Goal: Task Accomplishment & Management: Manage account settings

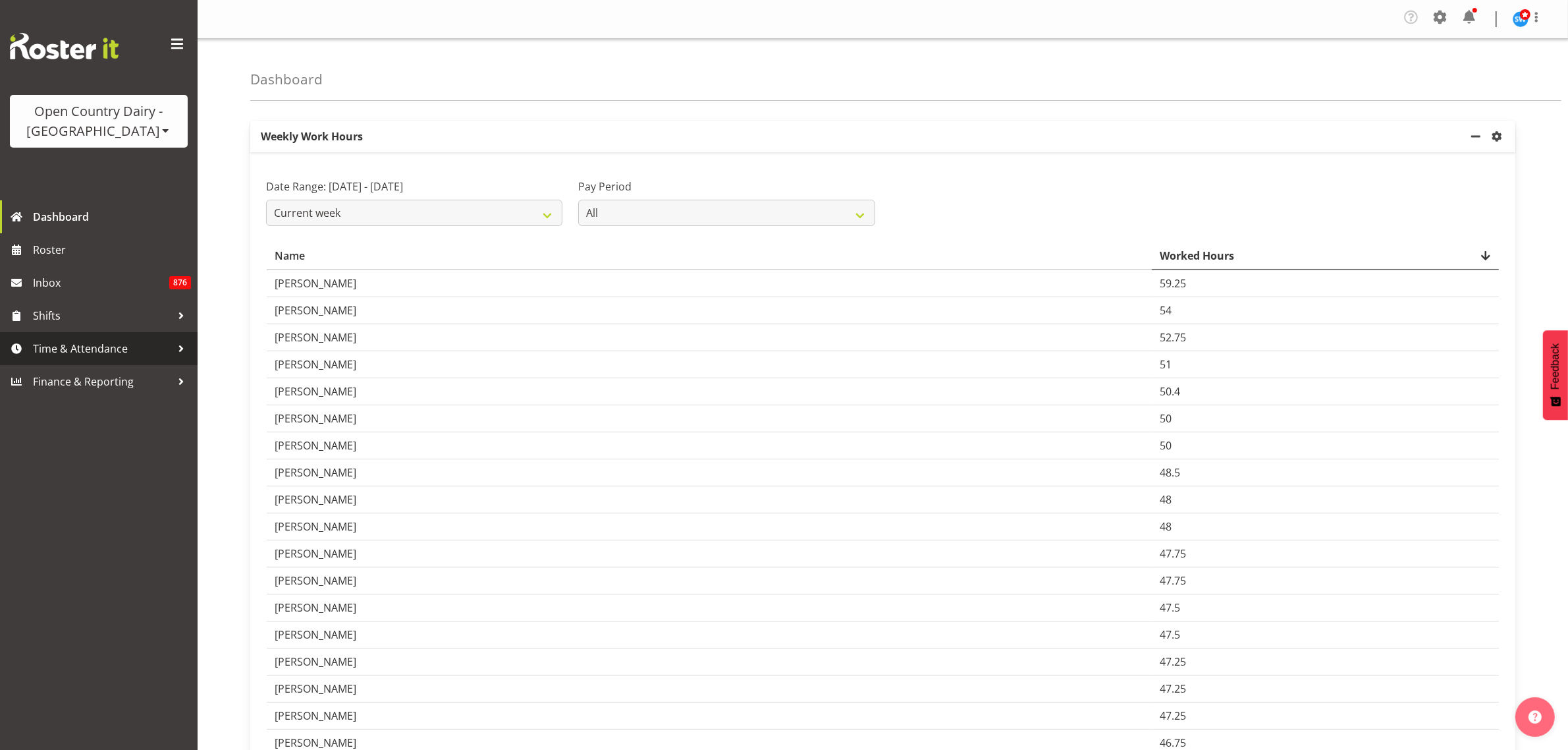
click at [104, 353] on span "Time & Attendance" at bounding box center [102, 348] width 139 height 20
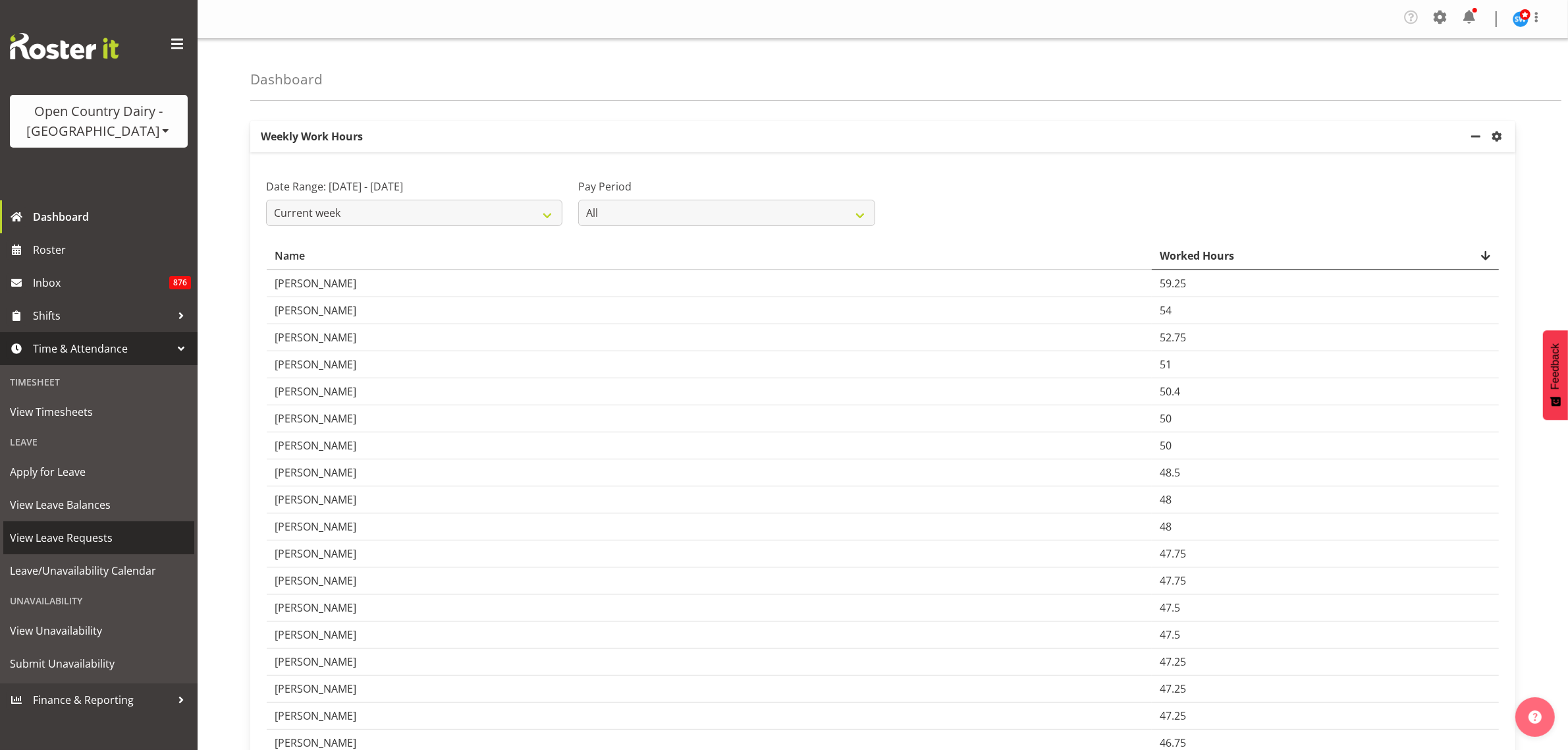
click at [96, 539] on span "View Leave Requests" at bounding box center [98, 537] width 178 height 20
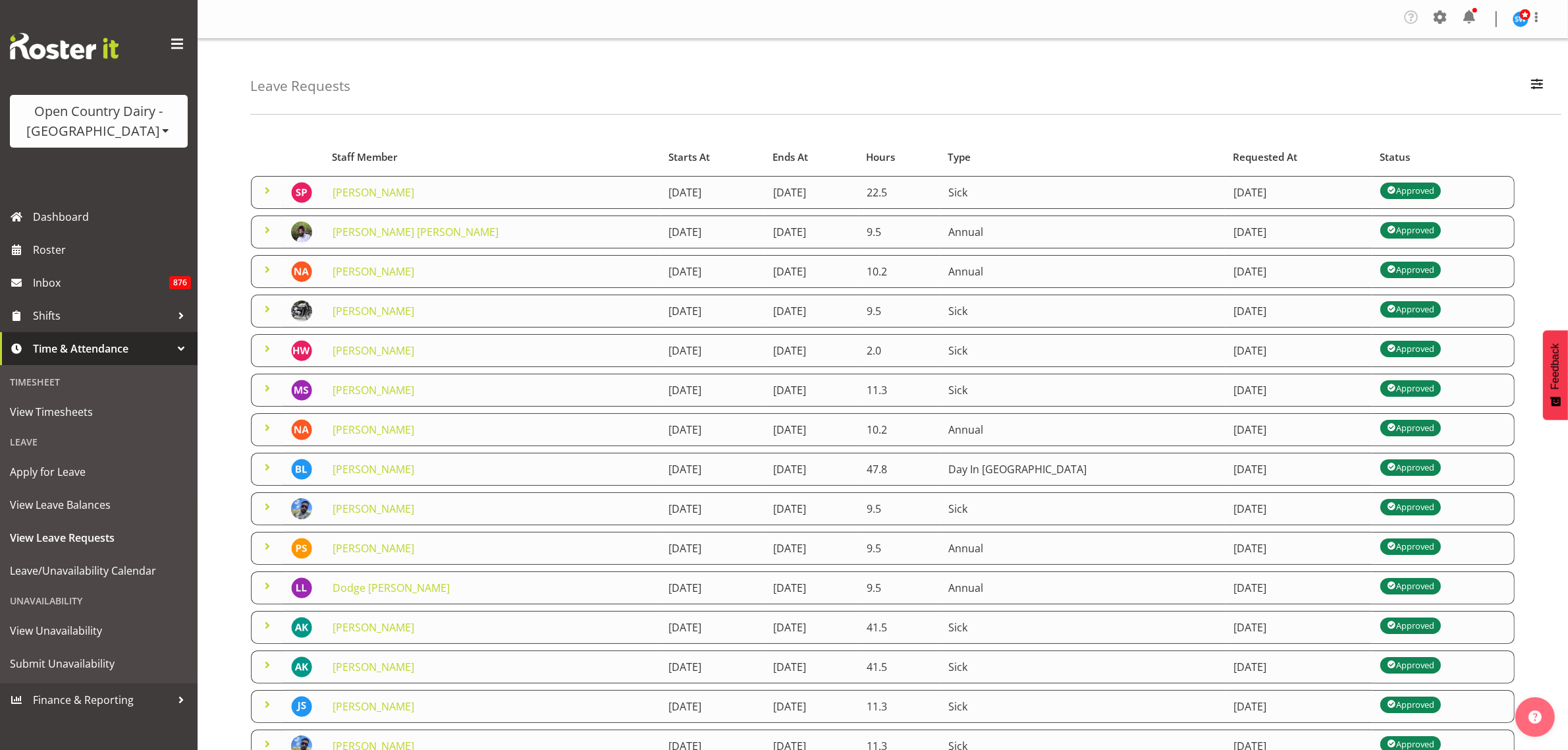
click at [923, 92] on div "Leave Requests Search Search for a particular employee Status All Approved Requ…" at bounding box center [906, 76] width 1311 height 76
click at [1539, 85] on span "button" at bounding box center [1537, 83] width 17 height 17
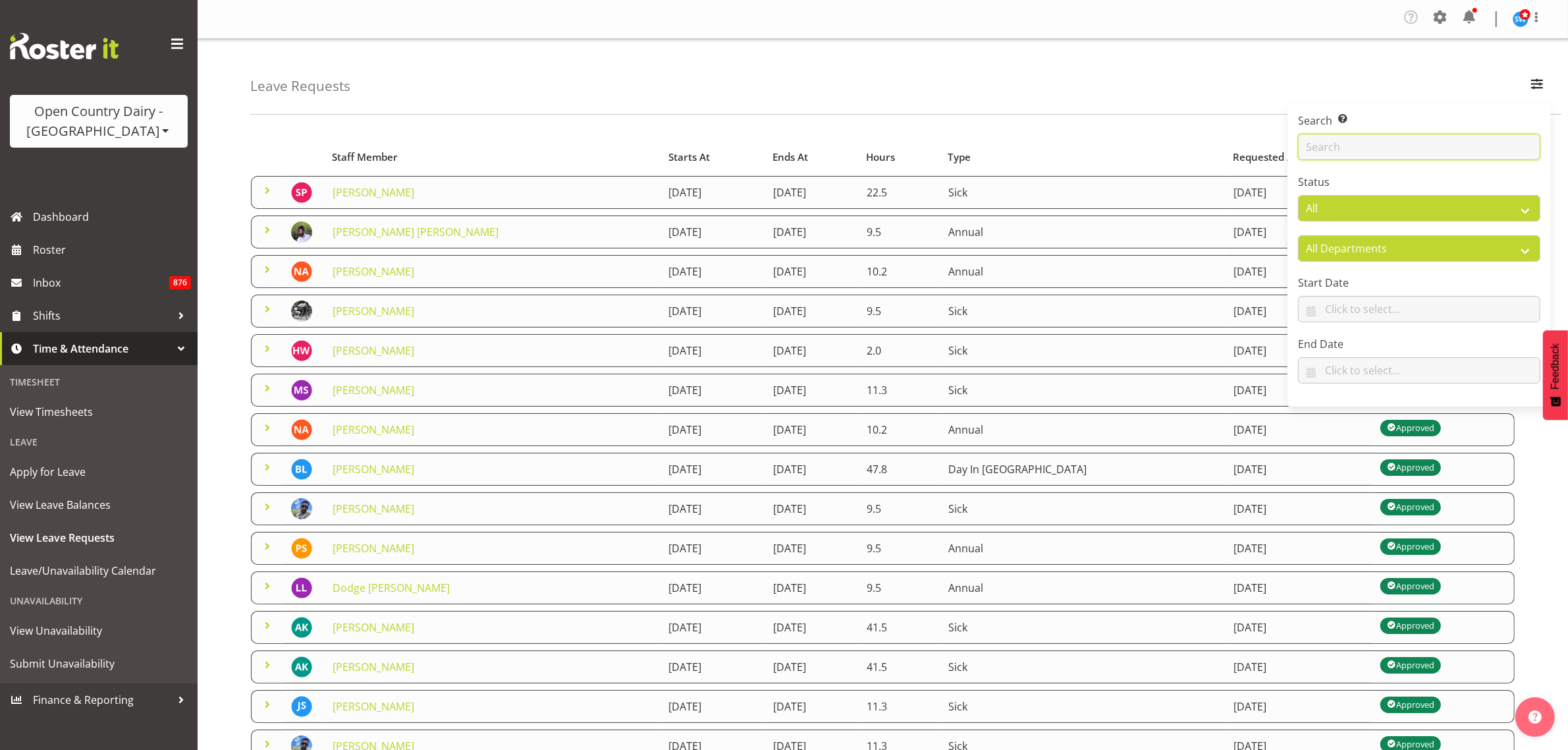
click at [1444, 136] on input "text" at bounding box center [1419, 147] width 242 height 27
type input "baz"
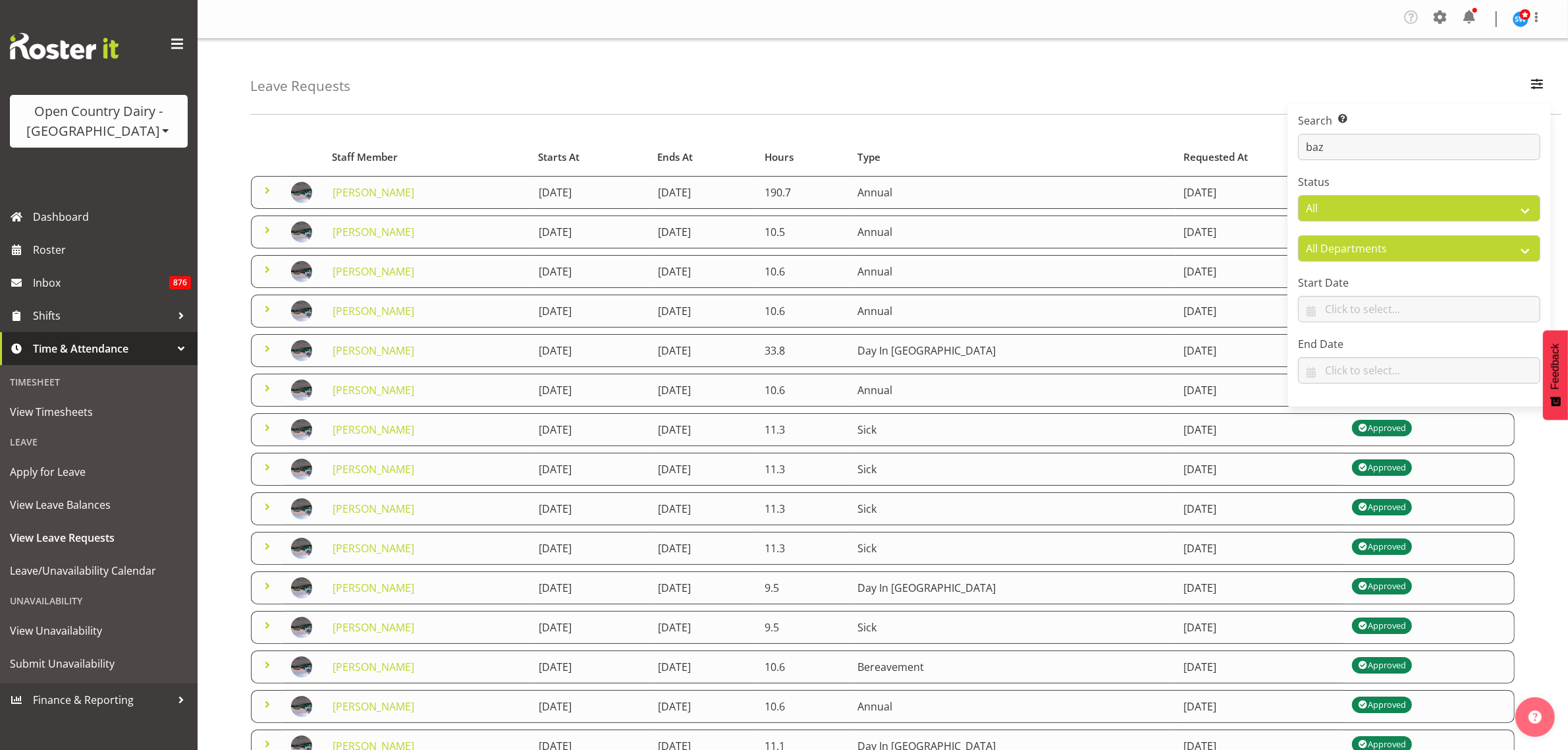
click at [802, 96] on div "Leave Requests Search Search for a particular employee baz Status All Approved …" at bounding box center [906, 76] width 1311 height 76
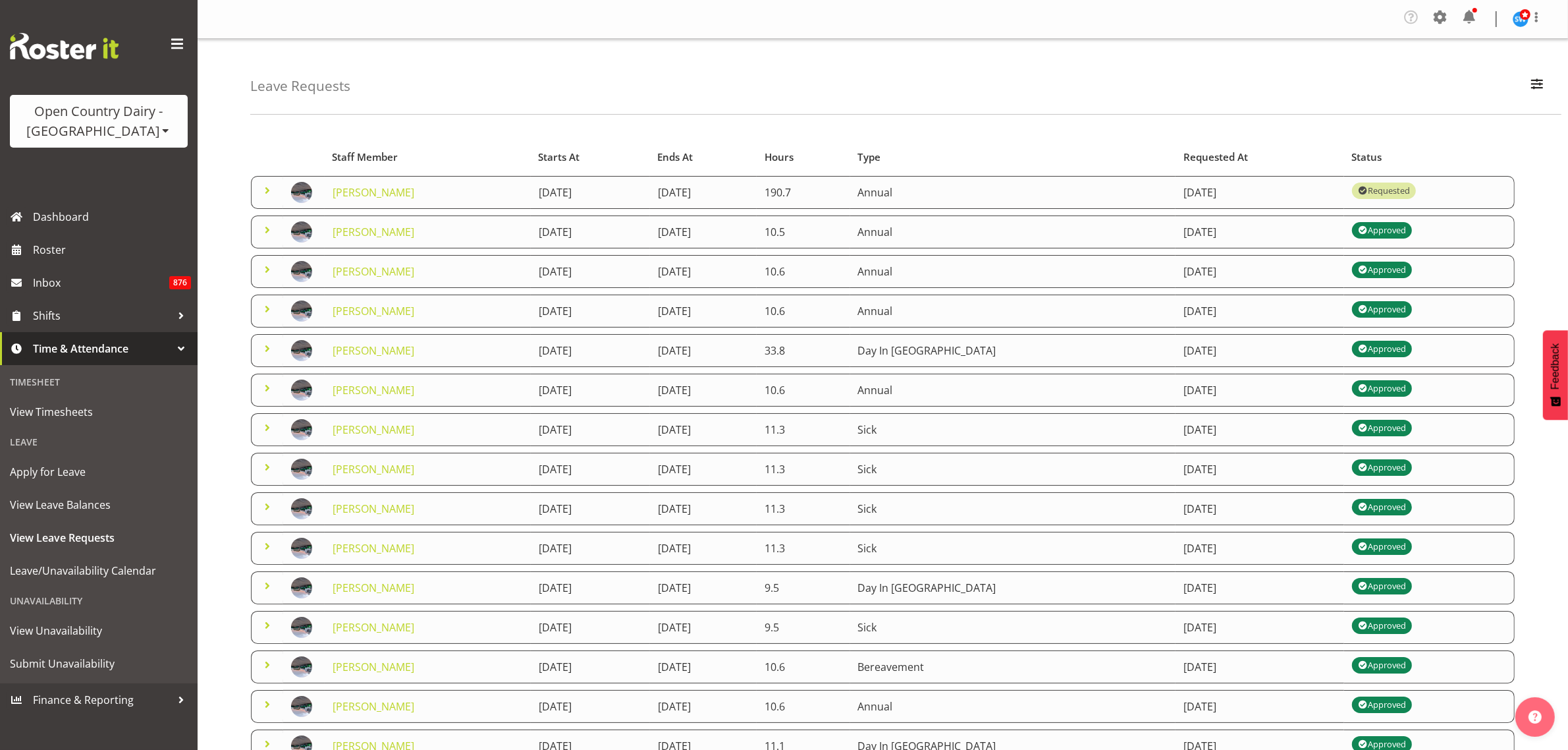
click at [270, 193] on span at bounding box center [267, 190] width 16 height 16
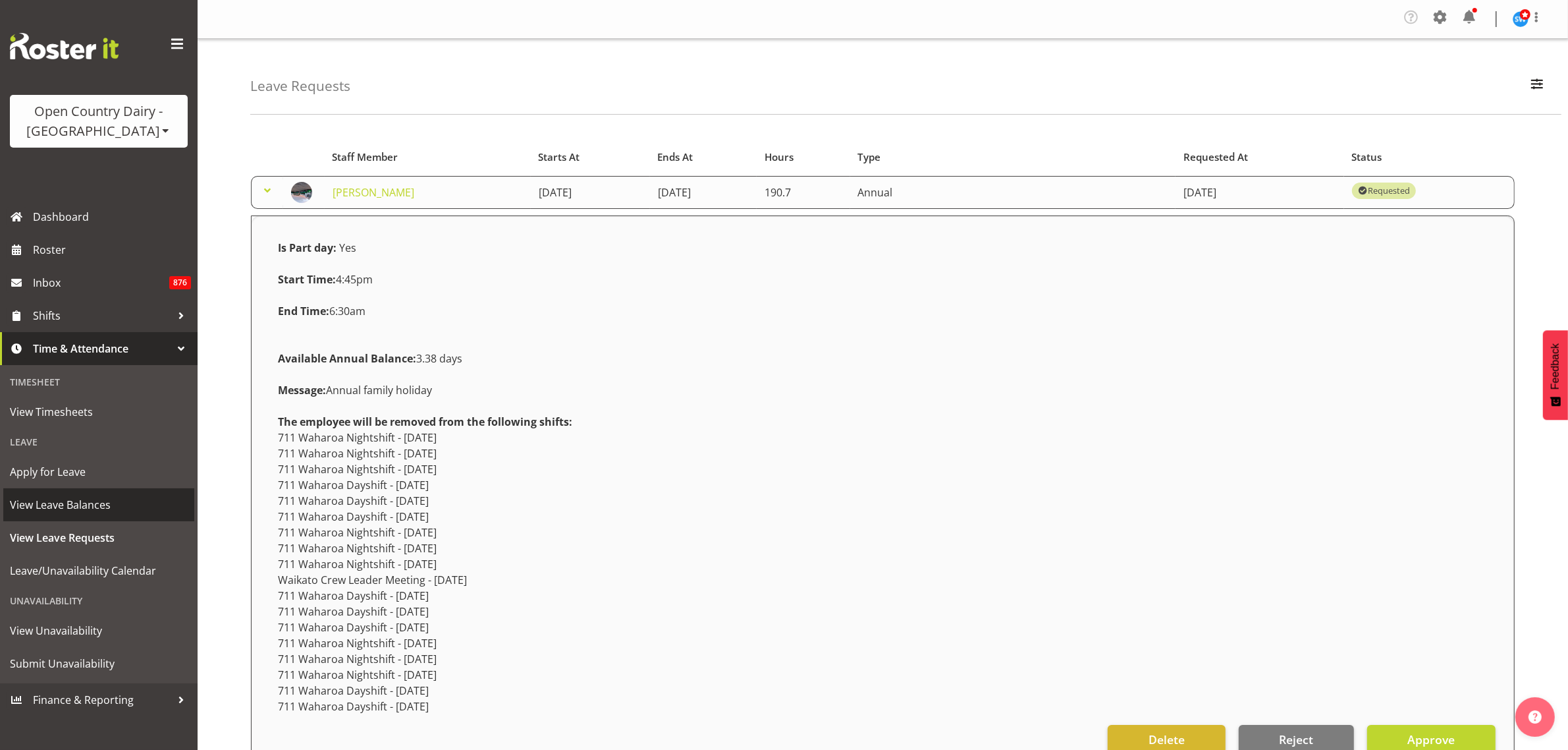
click at [102, 504] on span "View Leave Balances" at bounding box center [98, 504] width 178 height 20
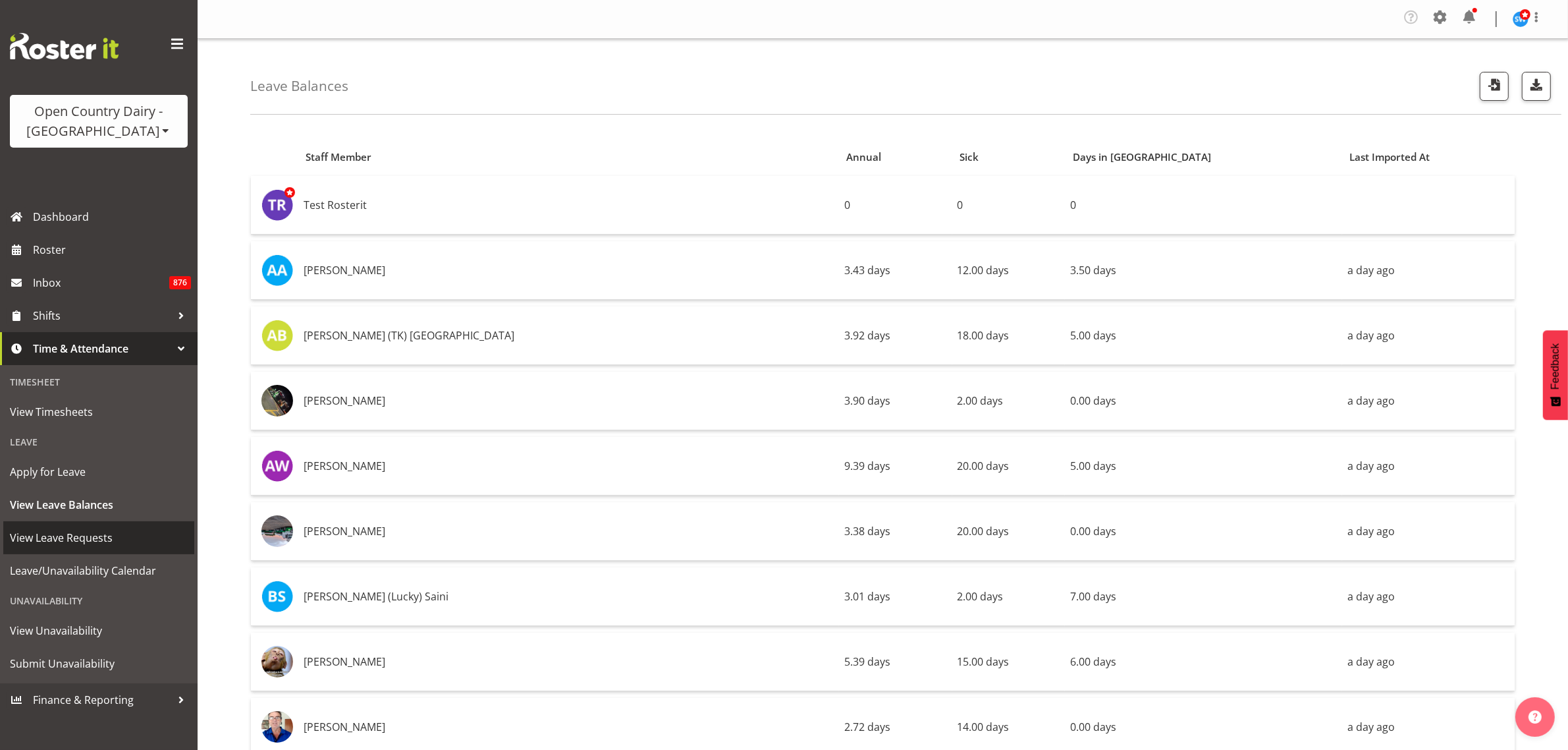
click at [76, 539] on span "View Leave Requests" at bounding box center [98, 537] width 178 height 20
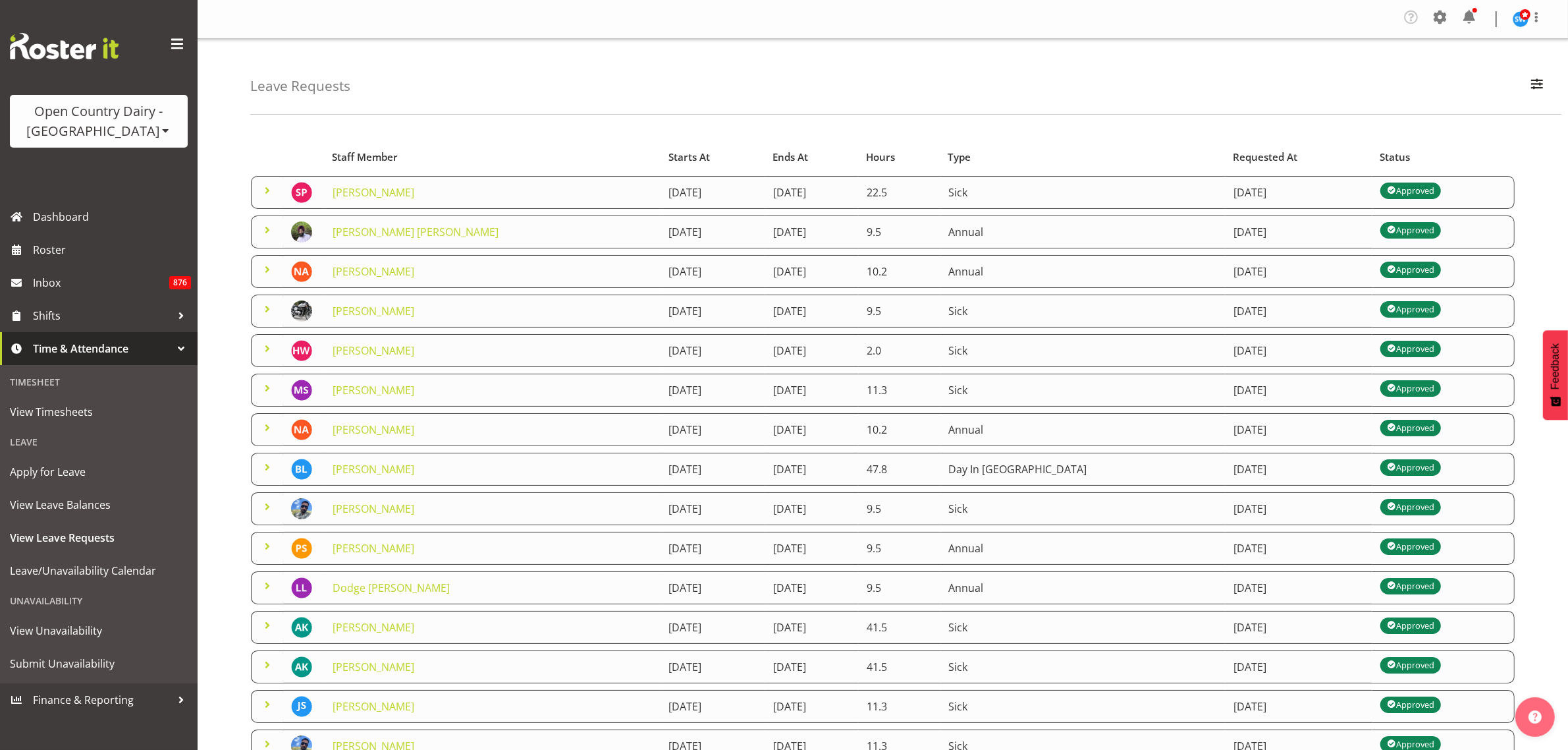
click at [543, 99] on div "Leave Requests Search Search for a particular employee Status All Approved Requ…" at bounding box center [906, 76] width 1311 height 76
click at [1529, 89] on span "button" at bounding box center [1537, 83] width 17 height 17
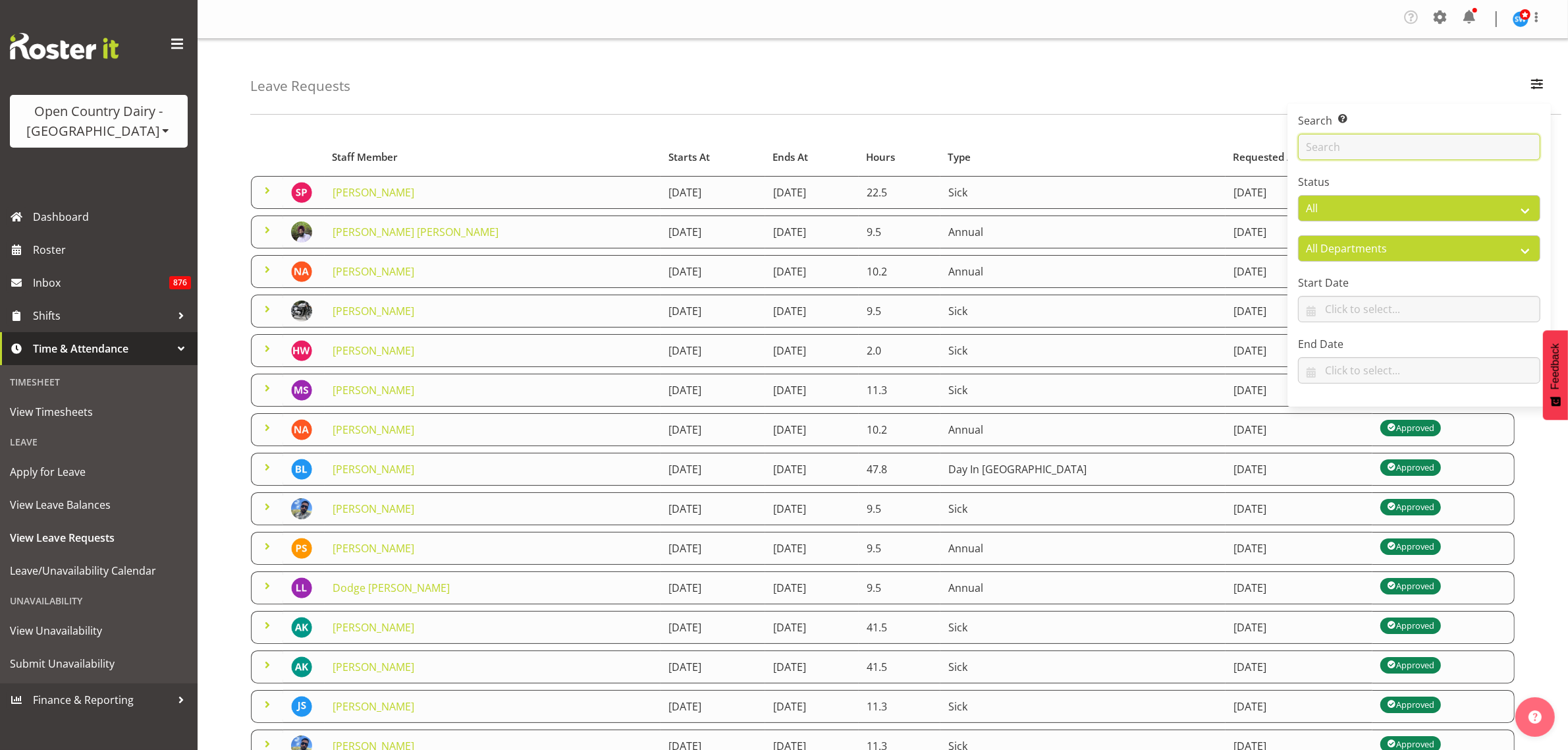
click at [1414, 148] on input "text" at bounding box center [1419, 147] width 242 height 27
type input "baz"
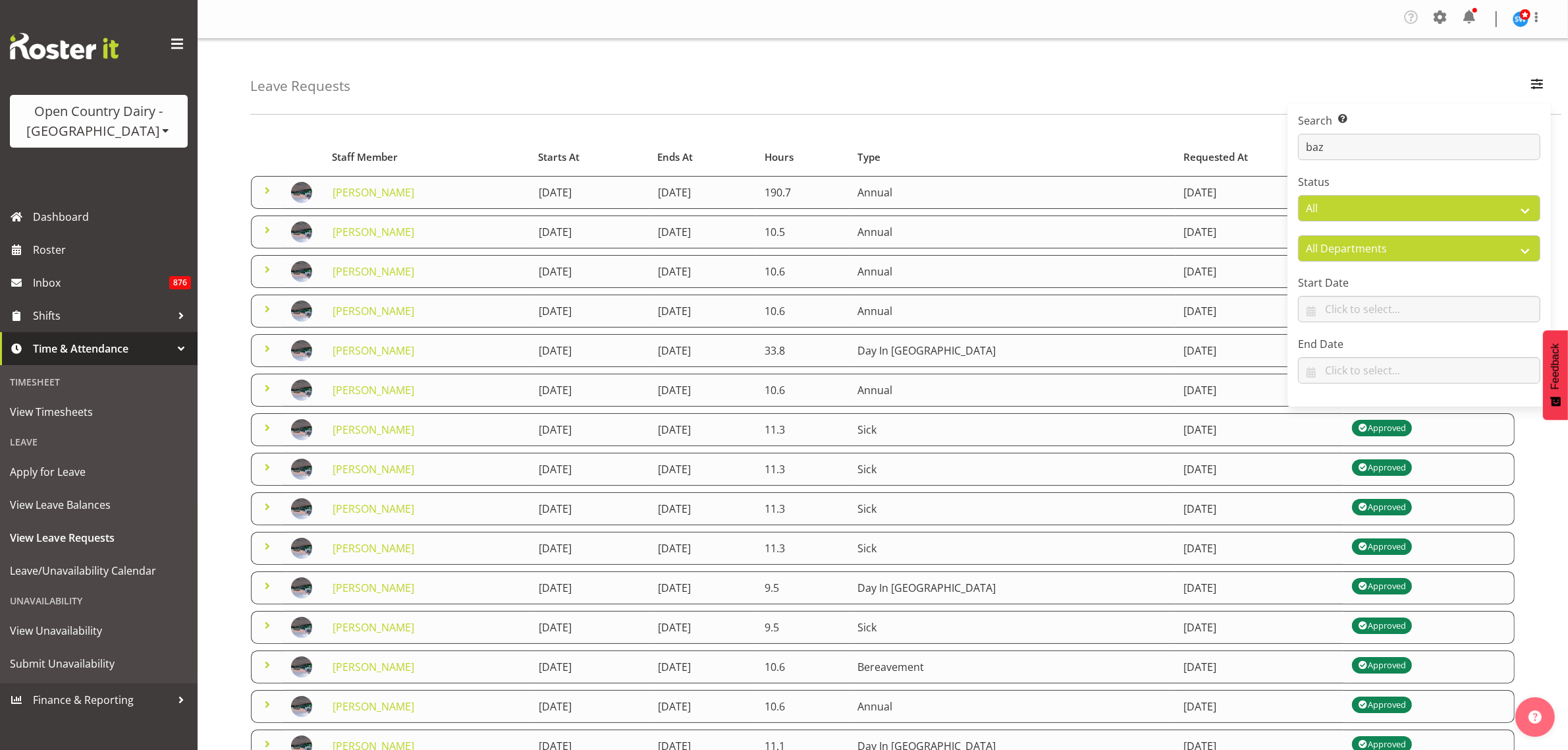
click at [265, 190] on span at bounding box center [267, 190] width 16 height 16
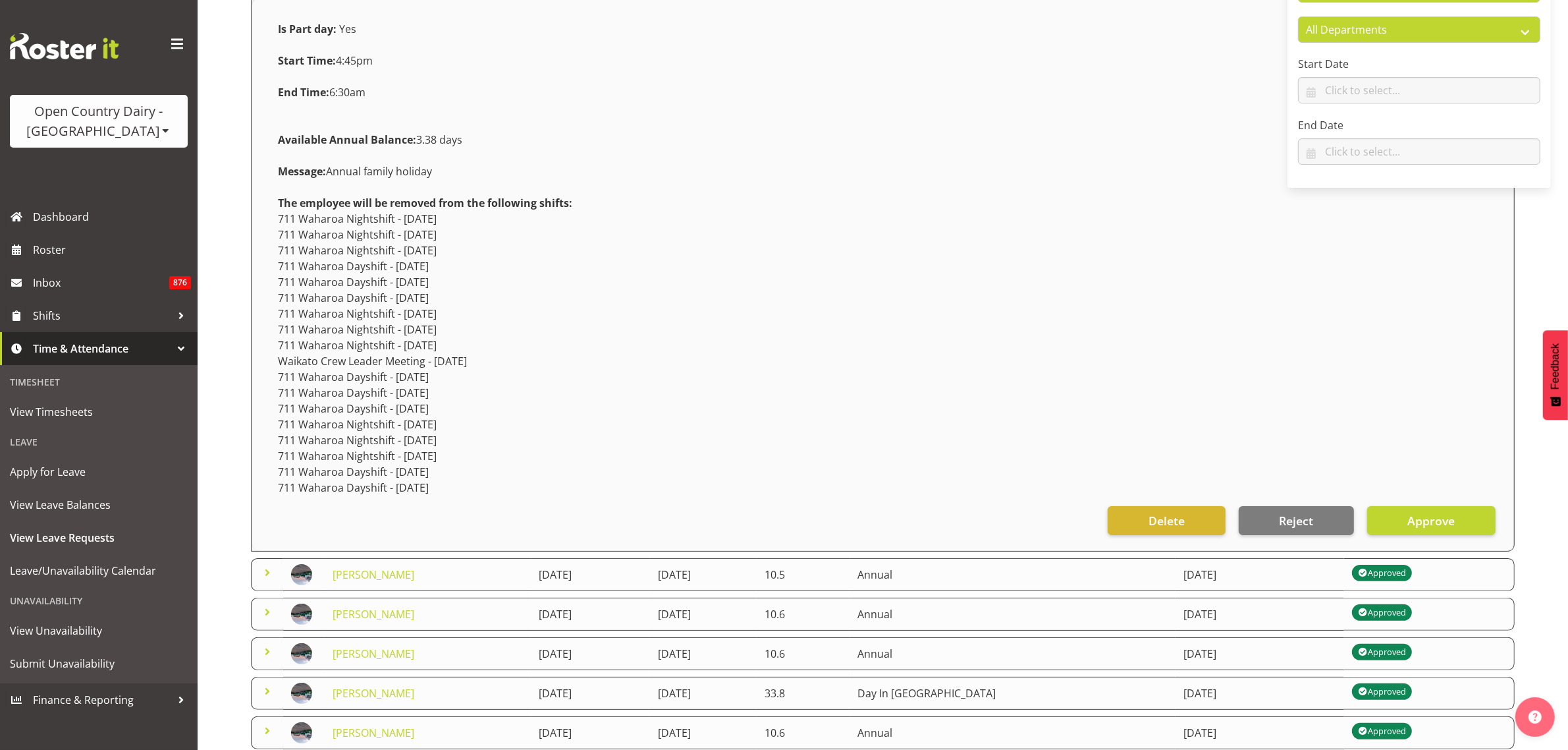
scroll to position [247, 0]
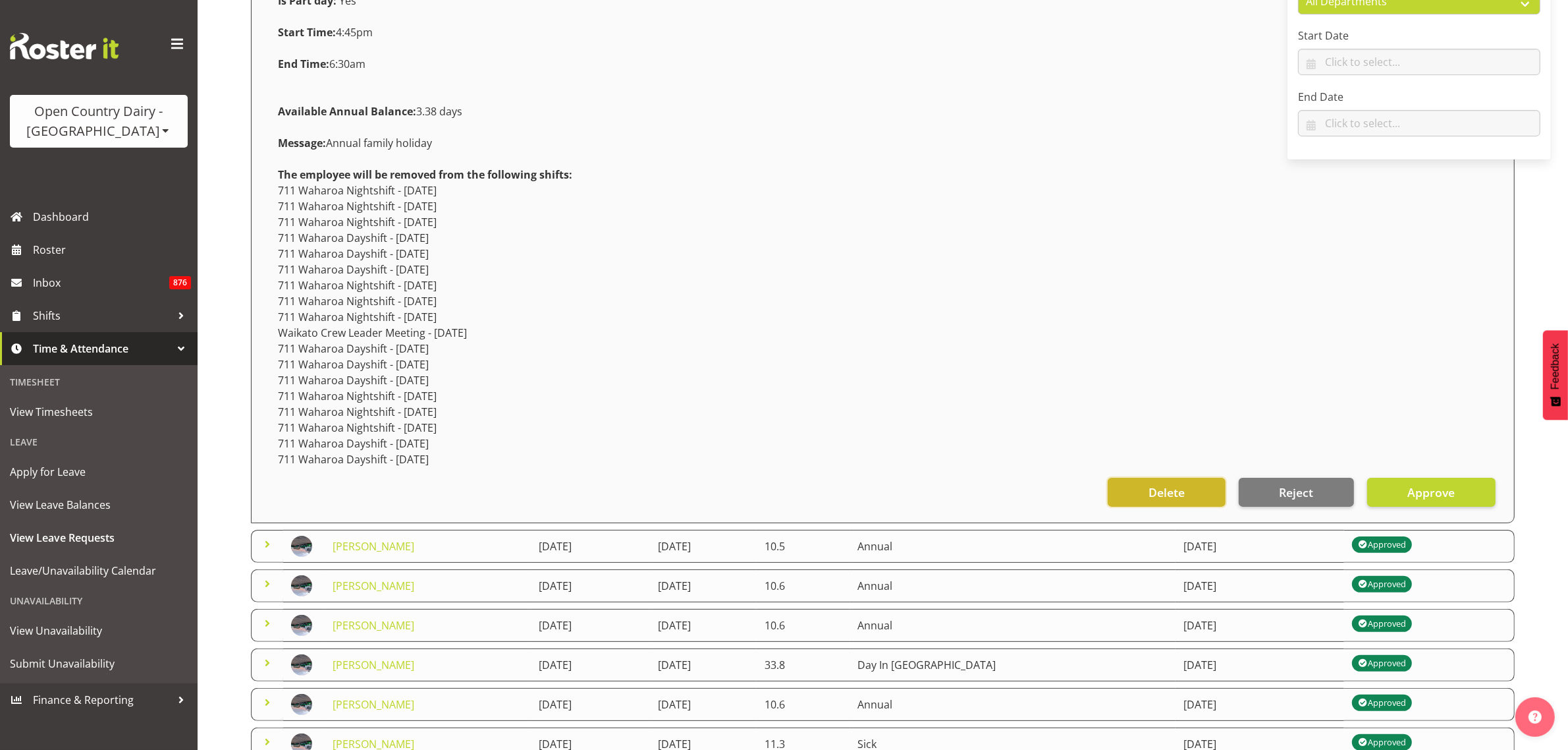
click at [1149, 485] on span "Delete" at bounding box center [1167, 492] width 36 height 17
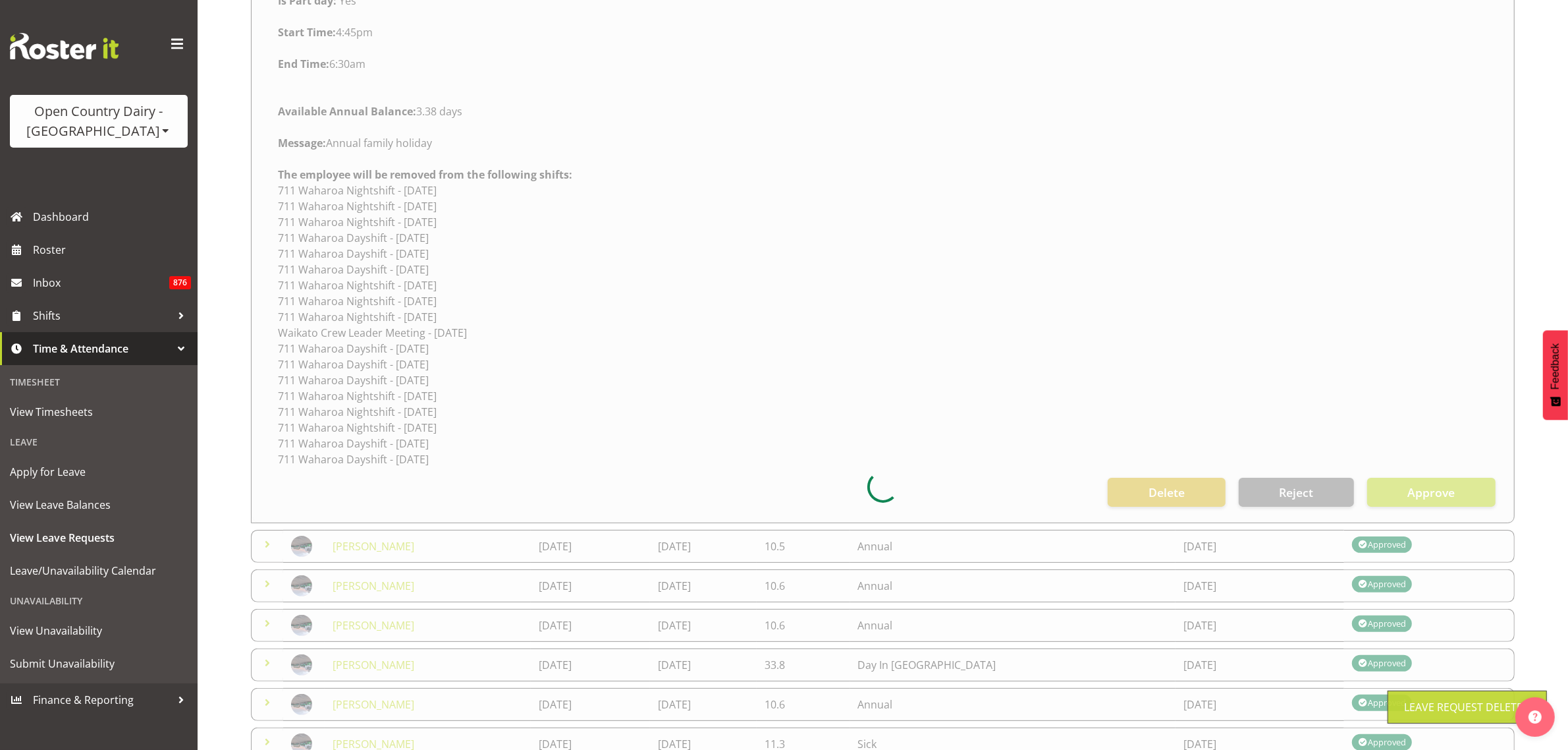
scroll to position [0, 0]
